Goal: Task Accomplishment & Management: Use online tool/utility

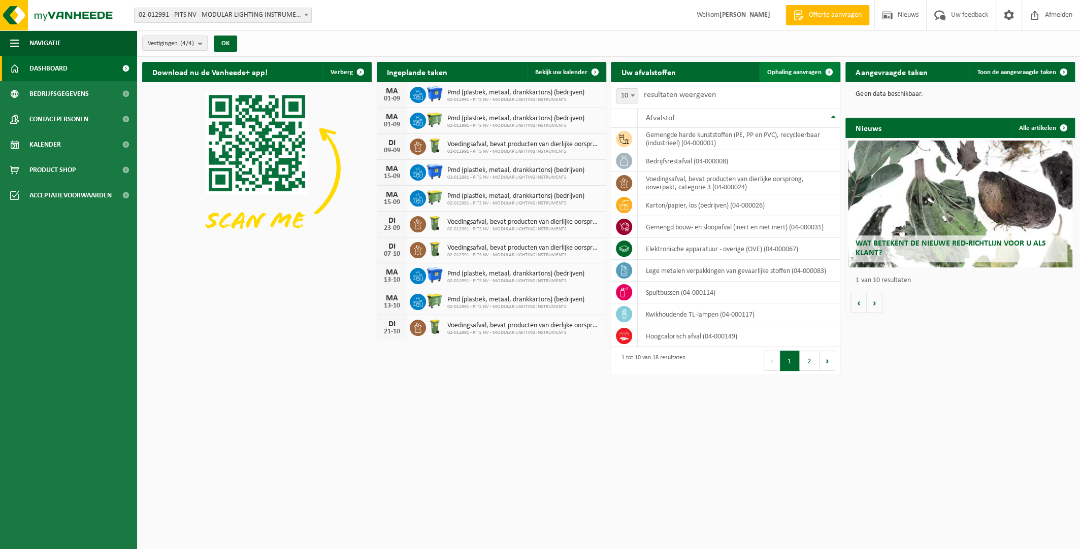
click at [795, 77] on link "Ophaling aanvragen" at bounding box center [799, 72] width 80 height 20
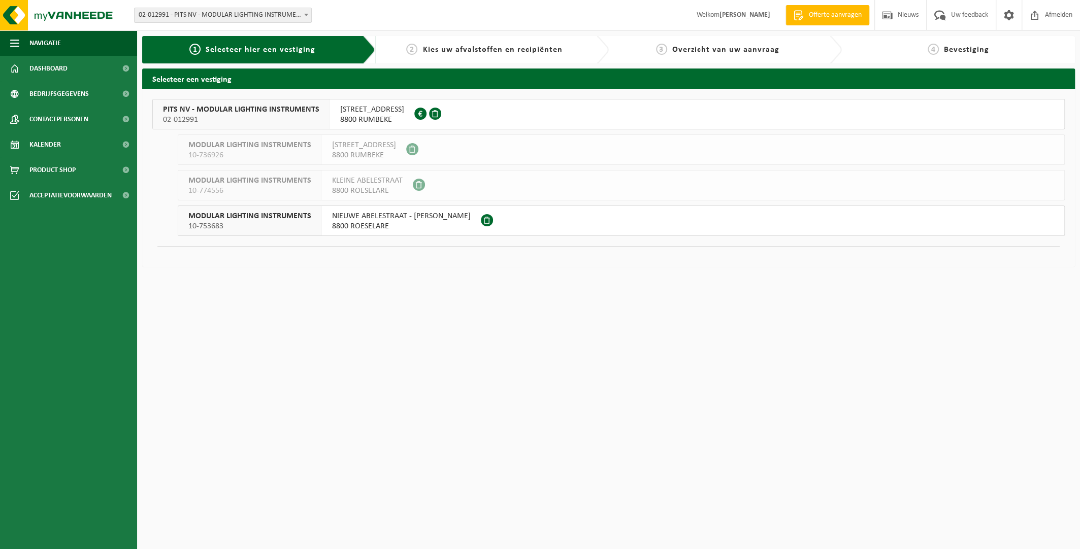
click at [256, 112] on span "PITS NV - MODULAR LIGHTING INSTRUMENTS" at bounding box center [241, 110] width 156 height 10
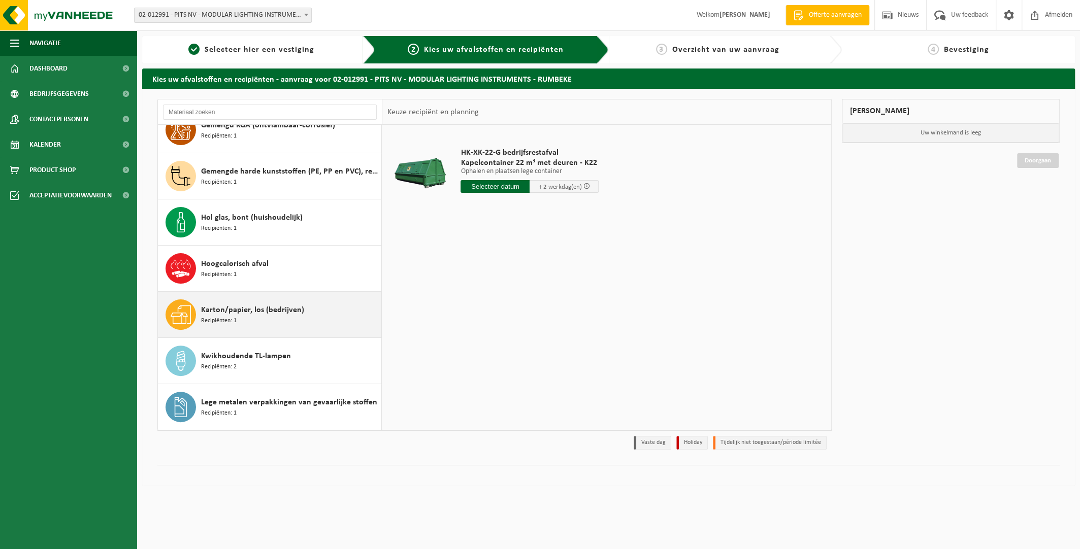
click at [229, 321] on span "Recipiënten: 1" at bounding box center [219, 321] width 36 height 10
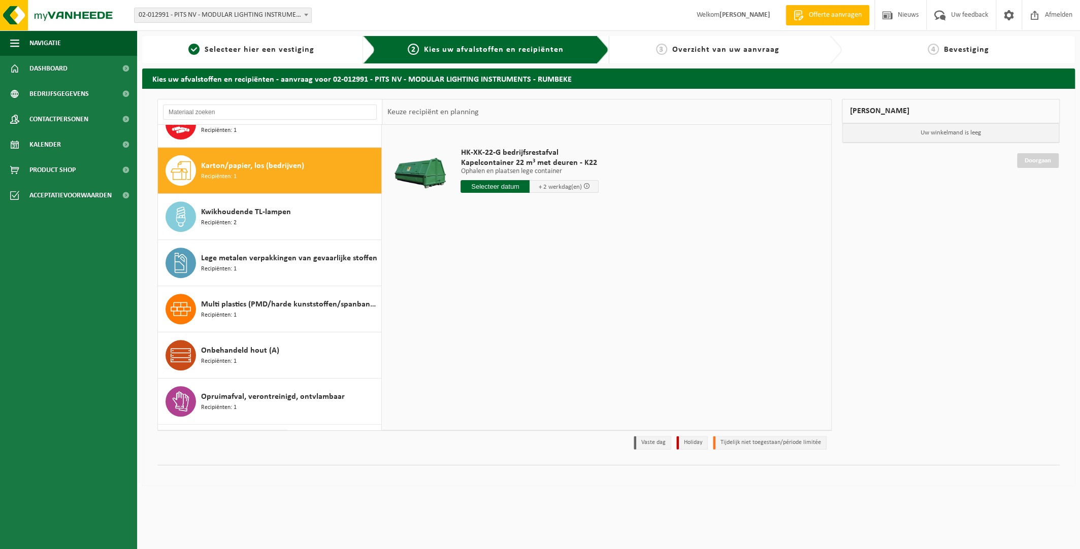
scroll to position [369, 0]
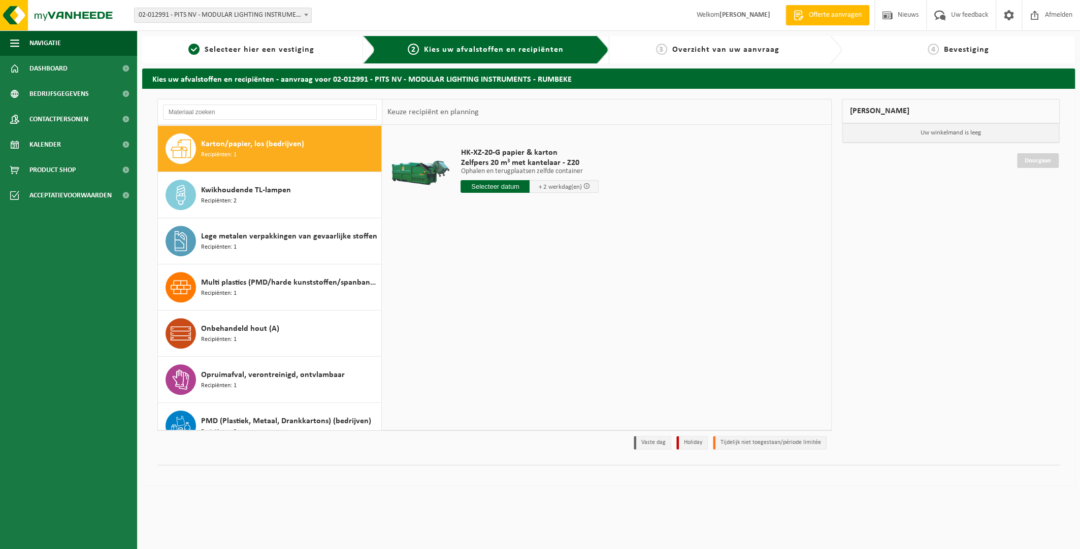
click at [477, 189] on input "text" at bounding box center [494, 186] width 69 height 13
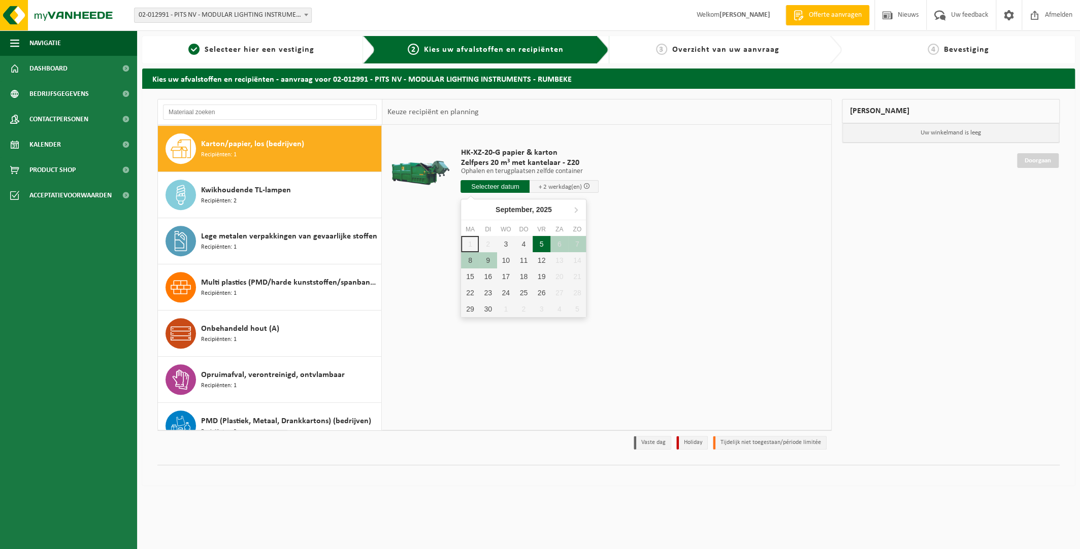
click at [534, 242] on div "5" at bounding box center [541, 244] width 18 height 16
type input "Van 2025-09-05"
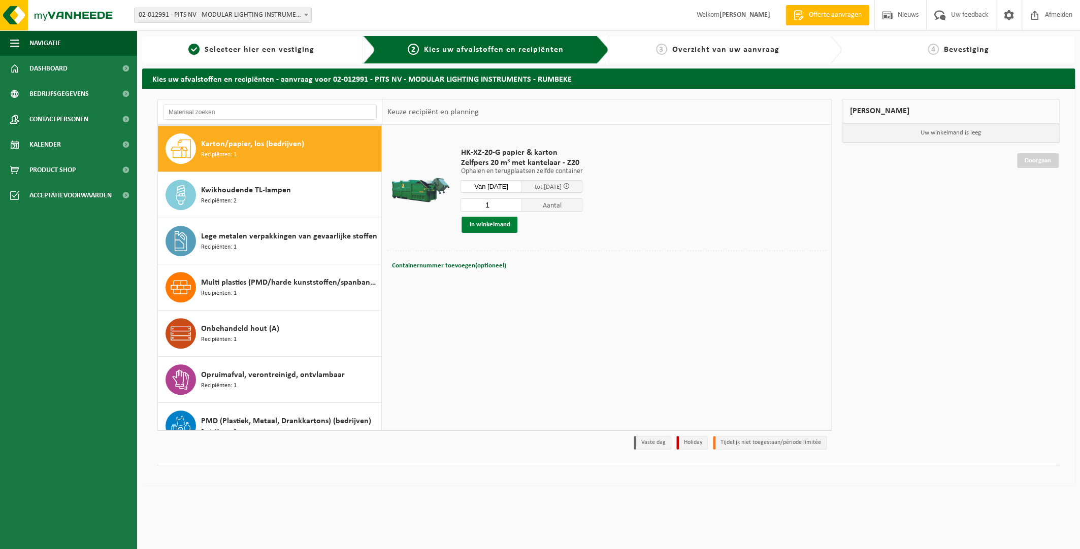
click at [499, 226] on button "In winkelmand" at bounding box center [489, 225] width 56 height 16
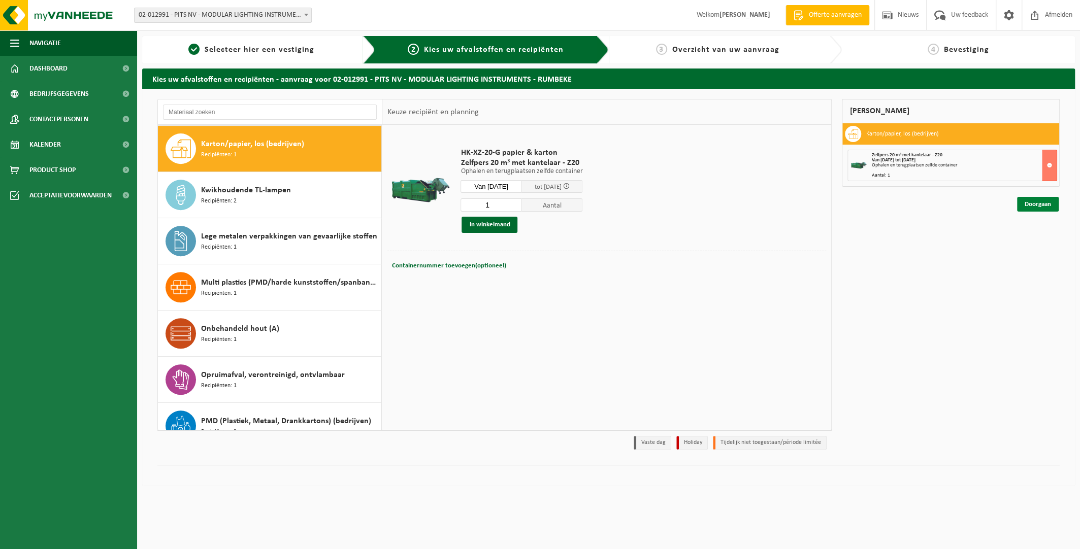
click at [1037, 202] on link "Doorgaan" at bounding box center [1038, 204] width 42 height 15
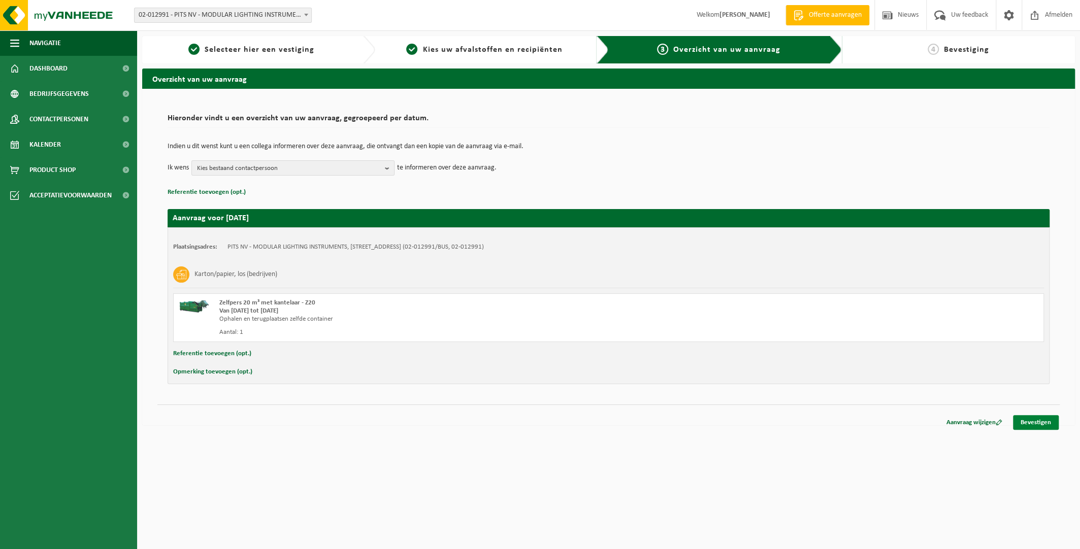
click at [1031, 424] on link "Bevestigen" at bounding box center [1036, 422] width 46 height 15
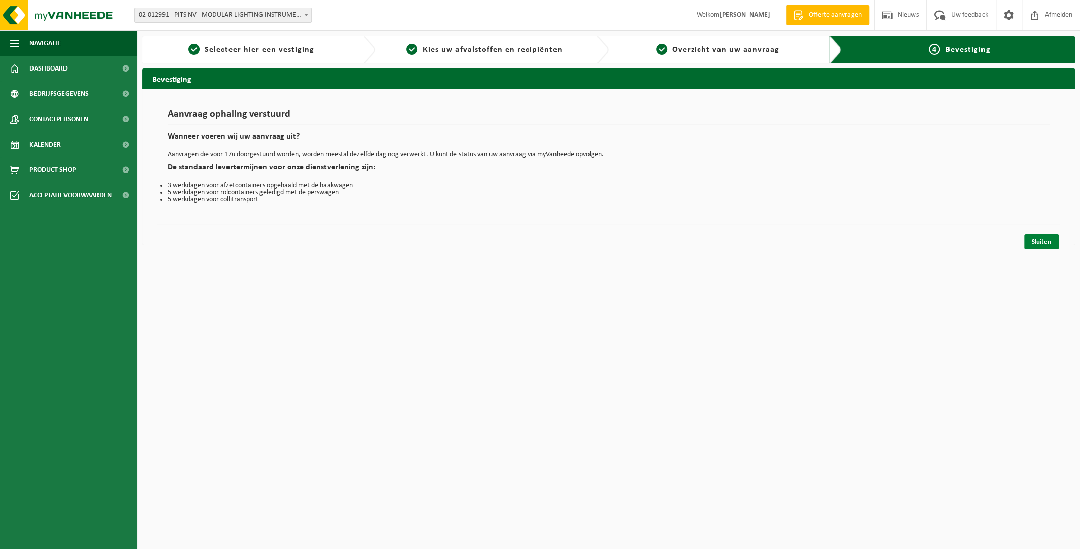
click at [1043, 242] on link "Sluiten" at bounding box center [1041, 242] width 35 height 15
